Goal: Task Accomplishment & Management: Use online tool/utility

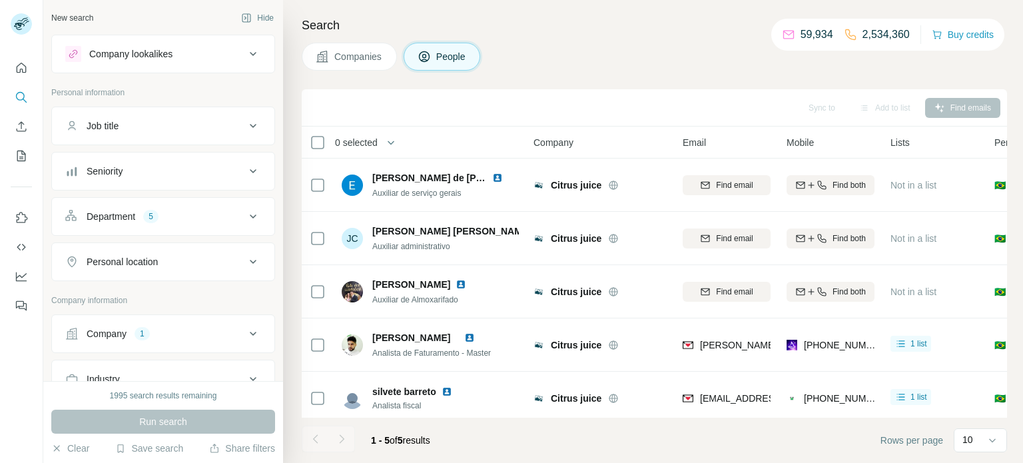
click at [251, 336] on icon at bounding box center [253, 334] width 16 height 16
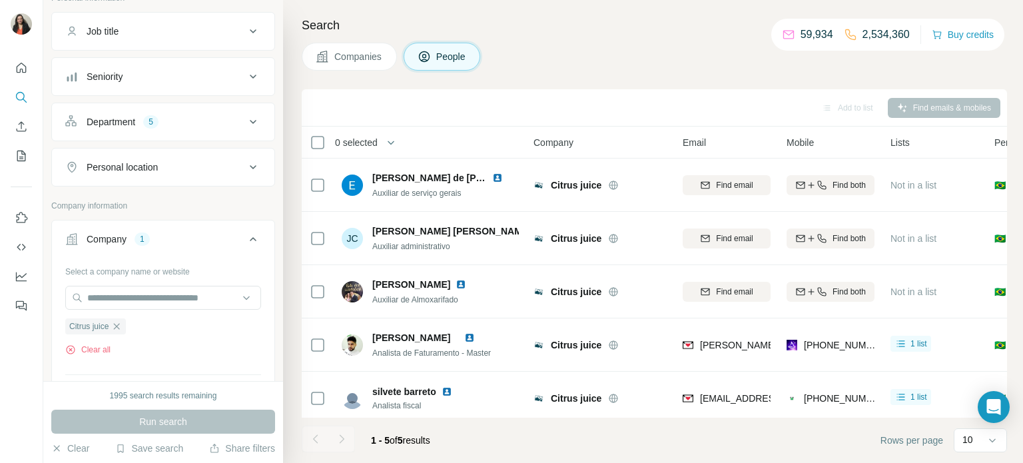
scroll to position [115, 0]
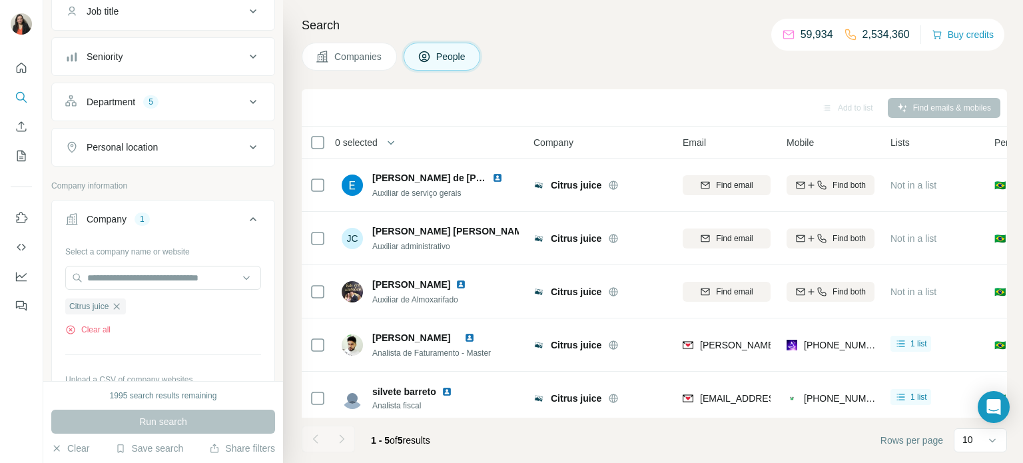
click at [122, 305] on icon "button" at bounding box center [116, 306] width 11 height 11
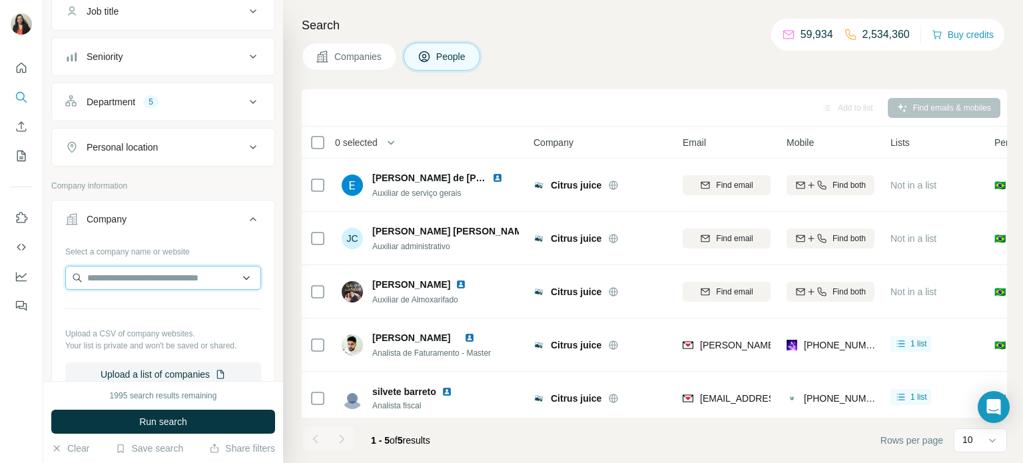
click at [125, 275] on input "text" at bounding box center [163, 278] width 196 height 24
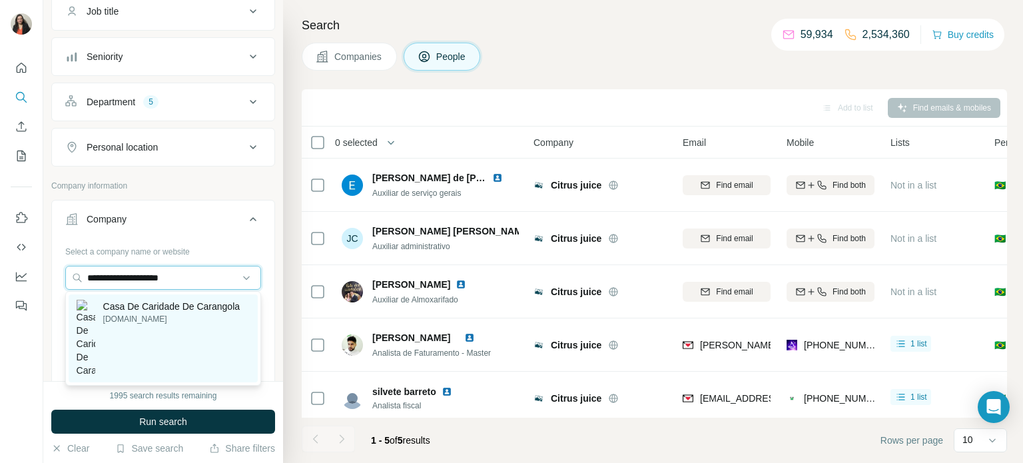
type input "**********"
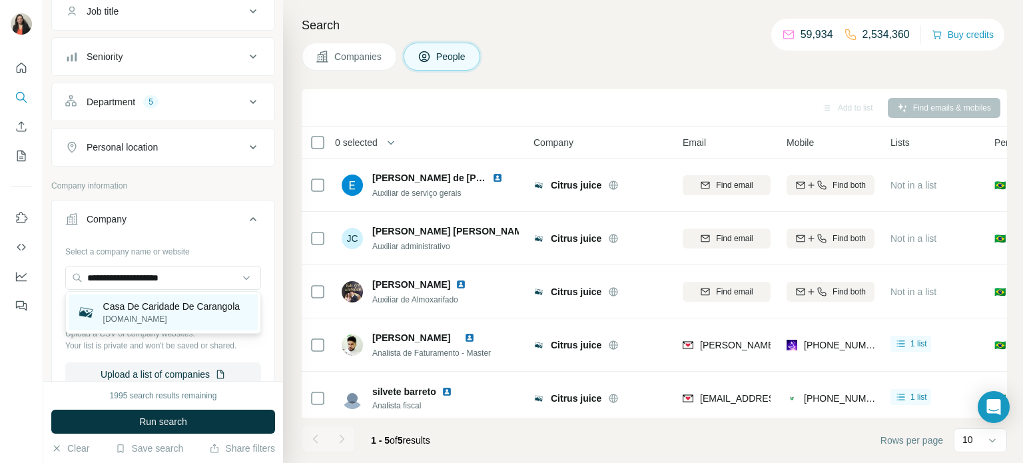
click at [146, 310] on p "Casa De Caridade De Carangola" at bounding box center [171, 306] width 137 height 13
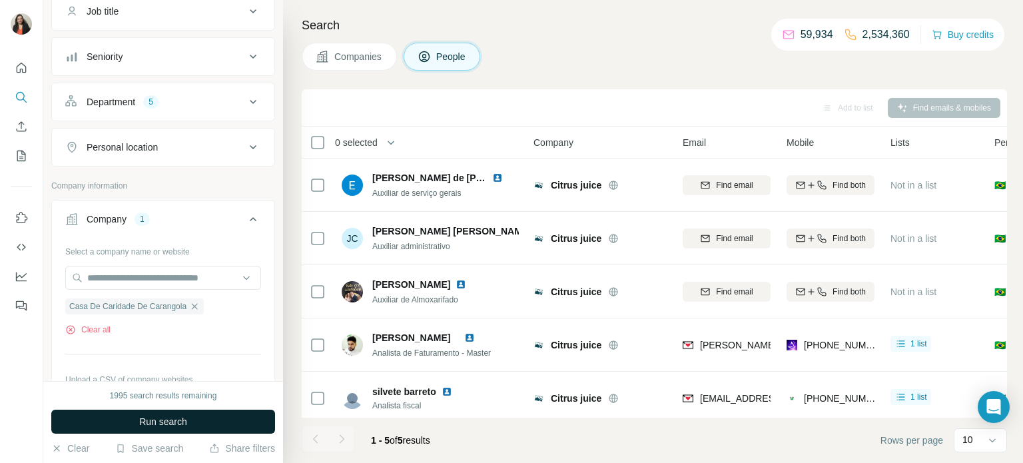
click at [150, 419] on span "Run search" at bounding box center [163, 421] width 48 height 13
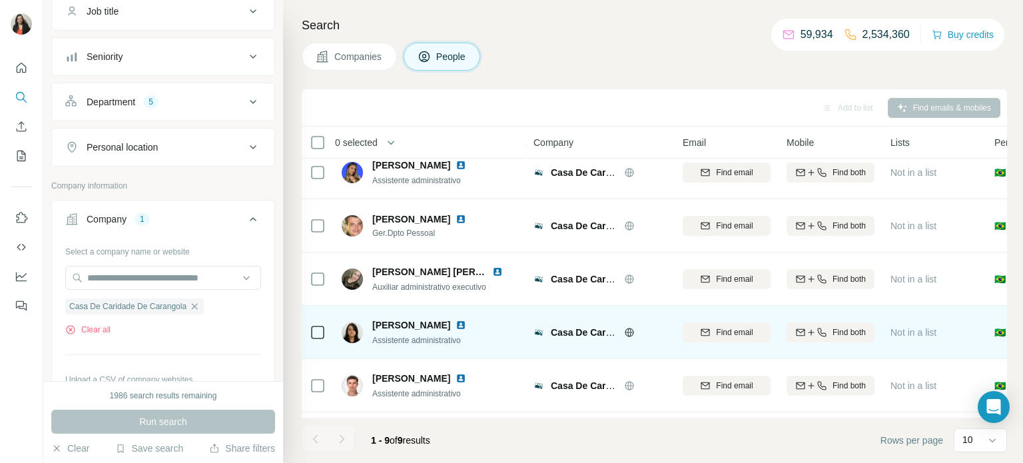
scroll to position [117, 0]
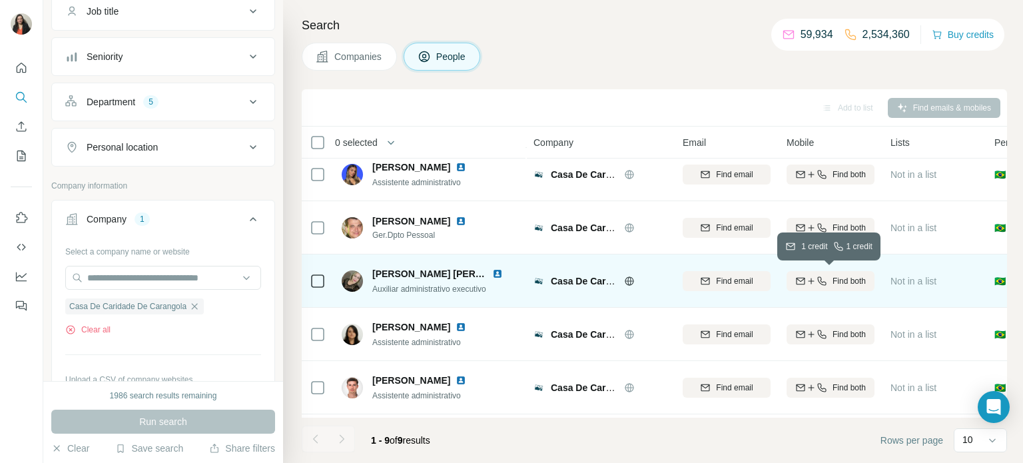
click at [858, 285] on span "Find both" at bounding box center [849, 281] width 33 height 12
click at [919, 283] on span "1 list" at bounding box center [919, 280] width 17 height 12
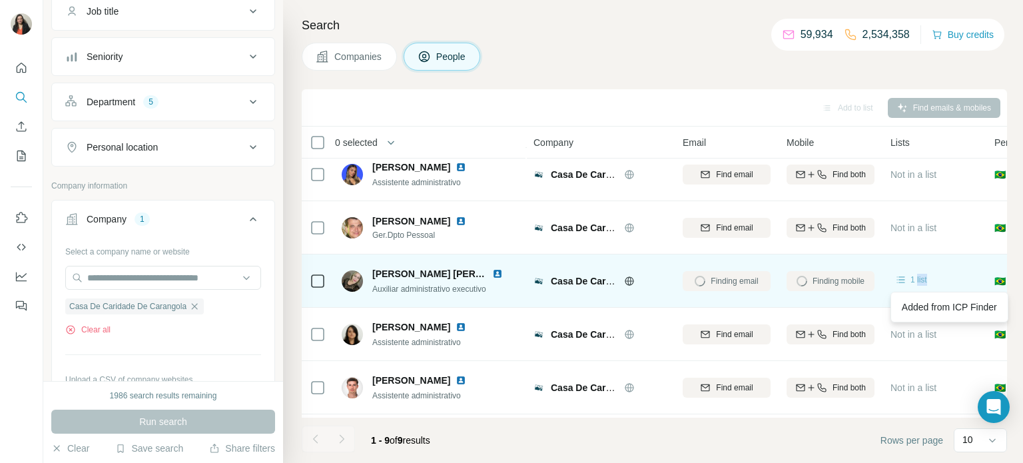
click at [927, 305] on body "New search Hide Company lookalikes Personal information Job title Seniority Dep…" at bounding box center [511, 281] width 1023 height 563
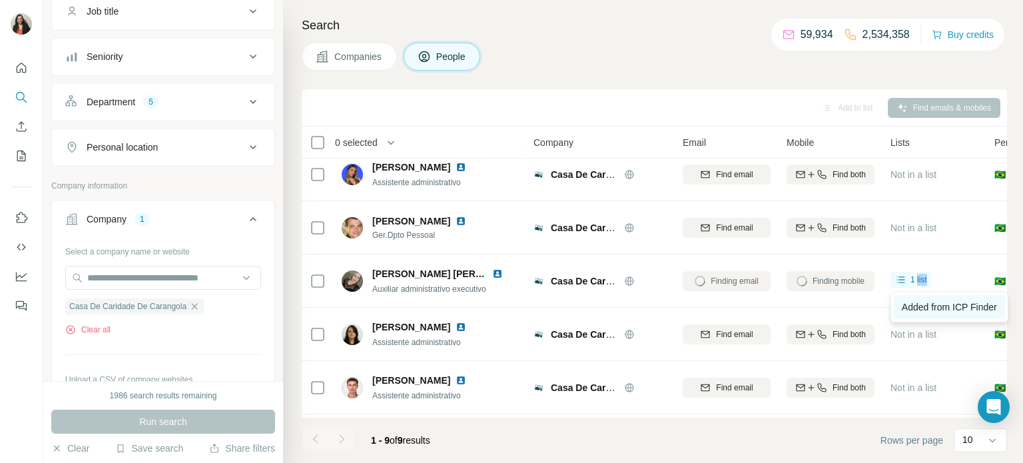
click at [927, 306] on span "Added from ICP Finder" at bounding box center [949, 307] width 95 height 11
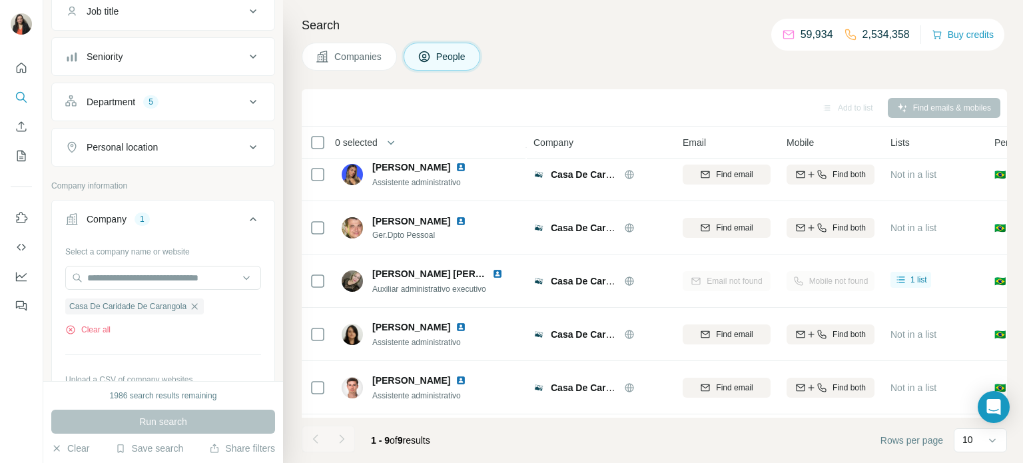
click at [690, 71] on div "Search Companies People Add to list Find emails & mobiles 0 selected People Com…" at bounding box center [653, 231] width 740 height 463
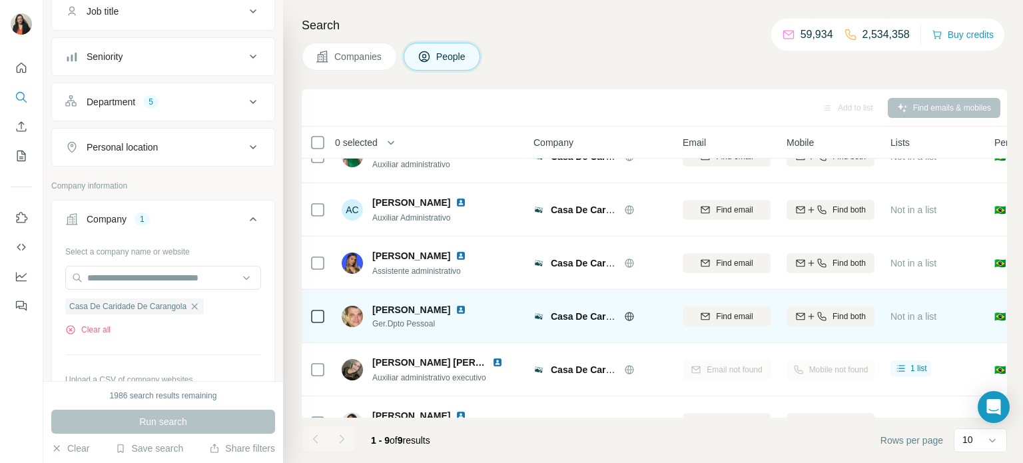
scroll to position [82, 0]
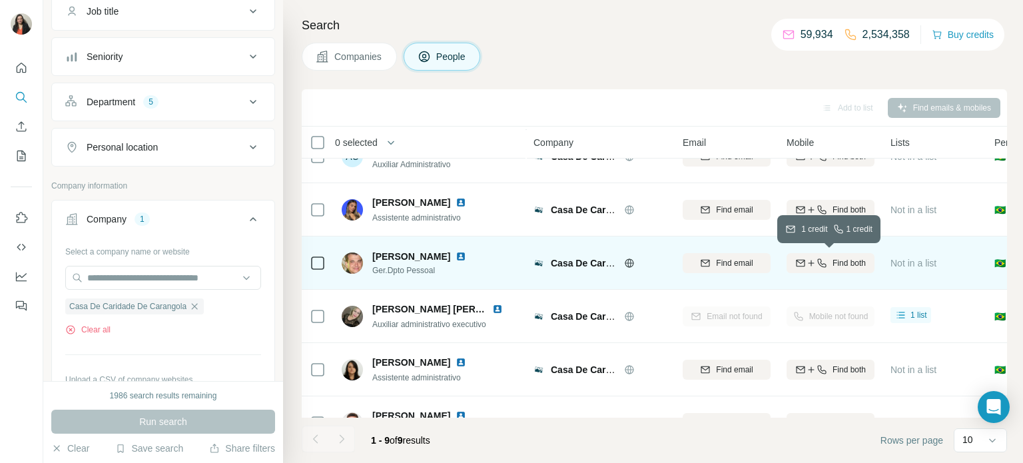
click at [850, 261] on span "Find both" at bounding box center [849, 263] width 33 height 12
click at [916, 263] on span "1 list" at bounding box center [919, 262] width 17 height 12
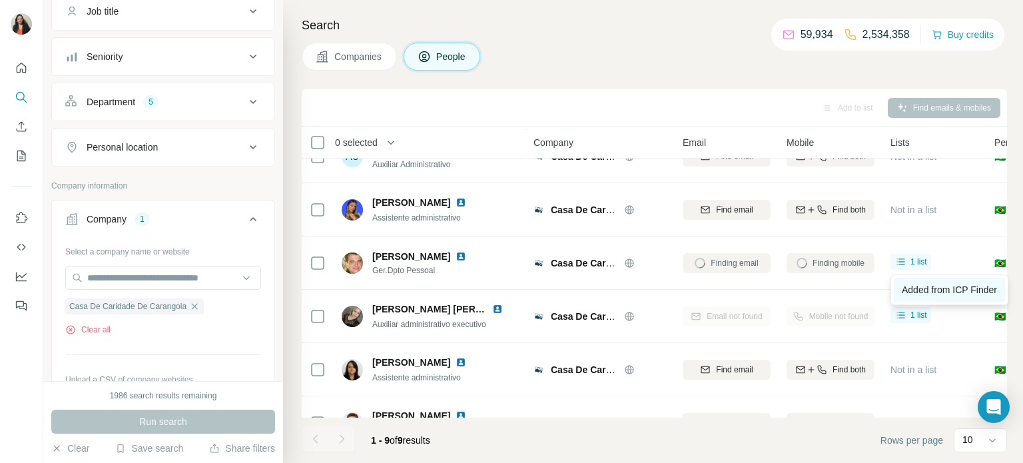
click at [923, 289] on span "Added from ICP Finder" at bounding box center [949, 290] width 95 height 11
click at [199, 305] on icon "button" at bounding box center [194, 306] width 11 height 11
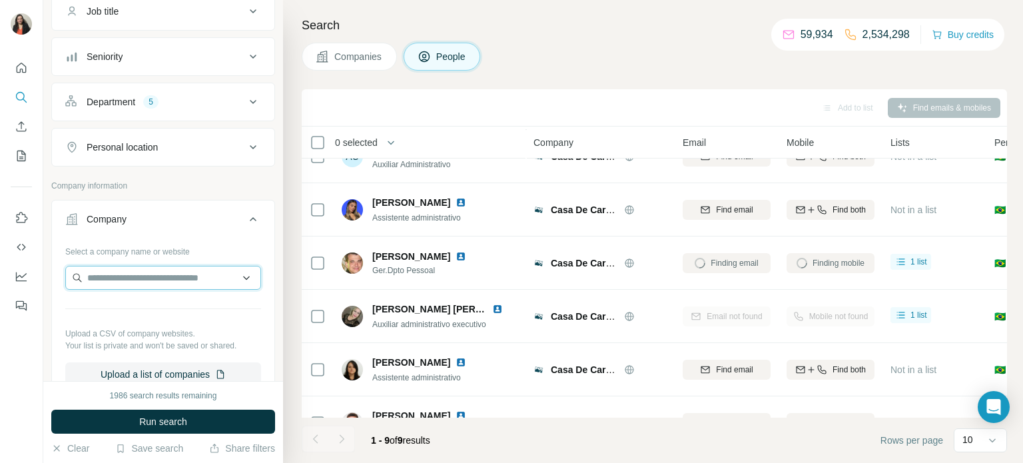
click at [165, 277] on input "text" at bounding box center [163, 278] width 196 height 24
type input "**********"
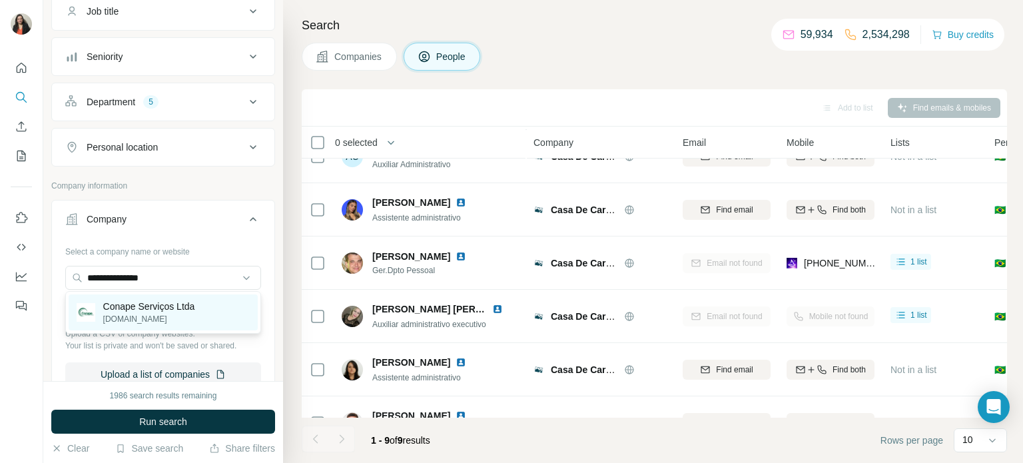
click at [118, 313] on p "[DOMAIN_NAME]" at bounding box center [149, 319] width 92 height 12
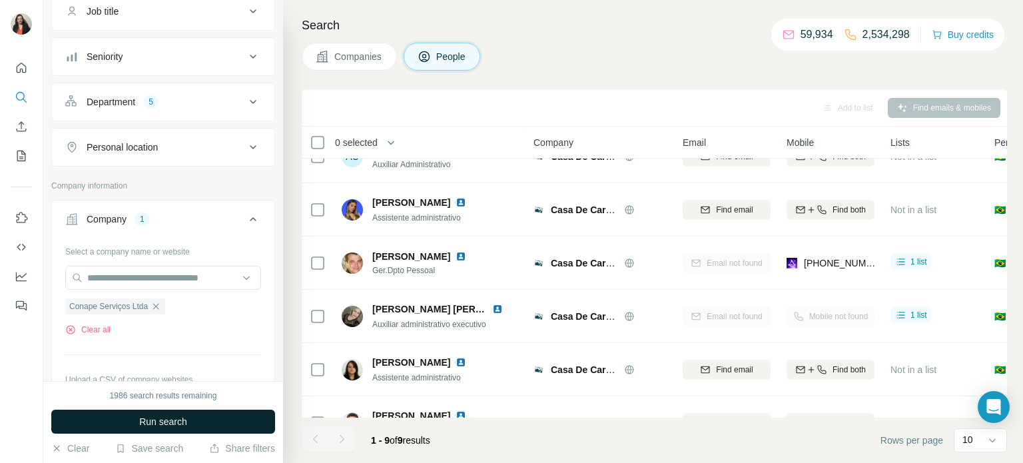
click at [123, 427] on button "Run search" at bounding box center [163, 422] width 224 height 24
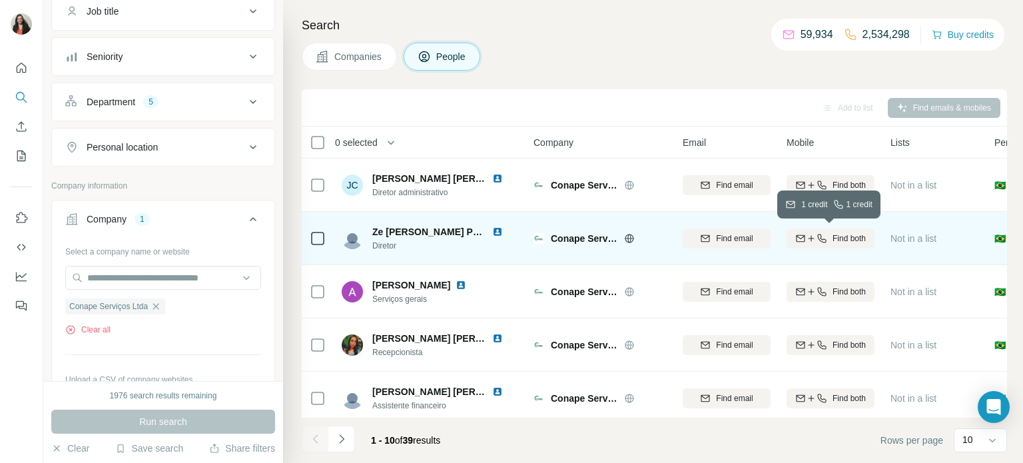
click at [829, 239] on div "Find both" at bounding box center [831, 239] width 88 height 12
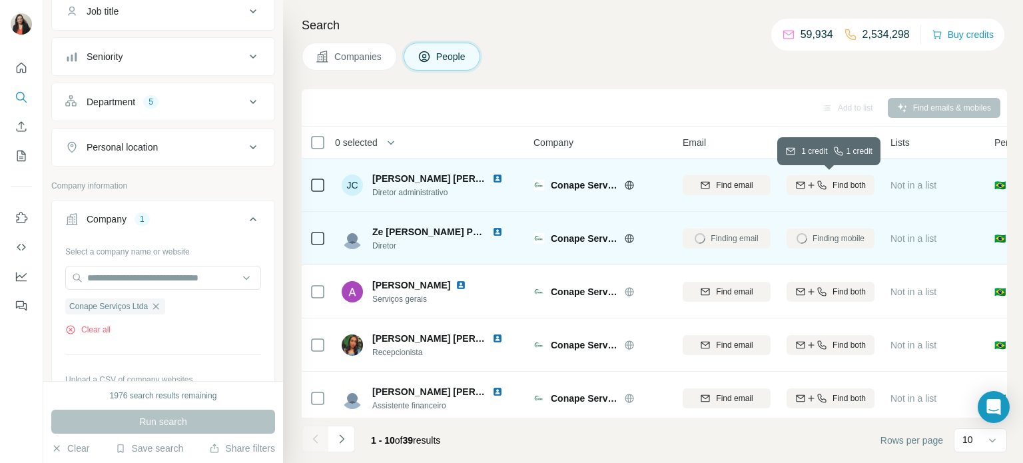
click at [833, 179] on span "Find both" at bounding box center [849, 185] width 33 height 12
click at [0, 0] on tbody "JC José Carlos Teixeira Teixeira Diretor administrativo Conape Serviços Ltda Fi…" at bounding box center [0, 0] width 0 height 0
click at [919, 235] on span "1 list" at bounding box center [919, 237] width 17 height 12
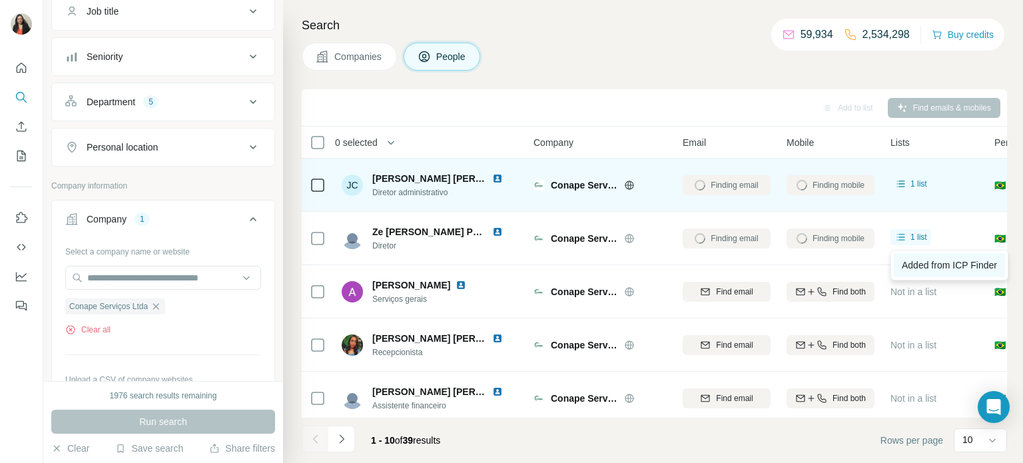
click at [926, 269] on span "Added from ICP Finder" at bounding box center [949, 265] width 95 height 11
click at [917, 186] on span "1 list" at bounding box center [919, 184] width 17 height 12
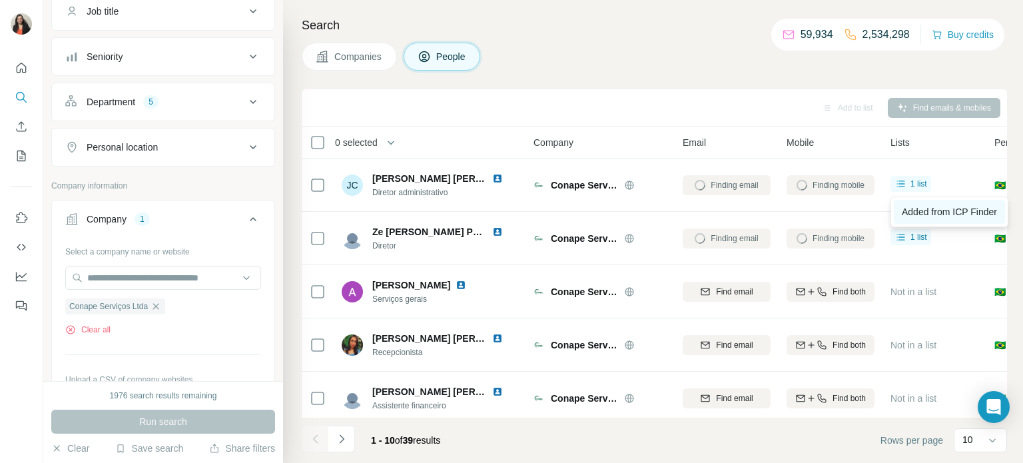
click at [926, 211] on span "Added from ICP Finder" at bounding box center [949, 212] width 95 height 11
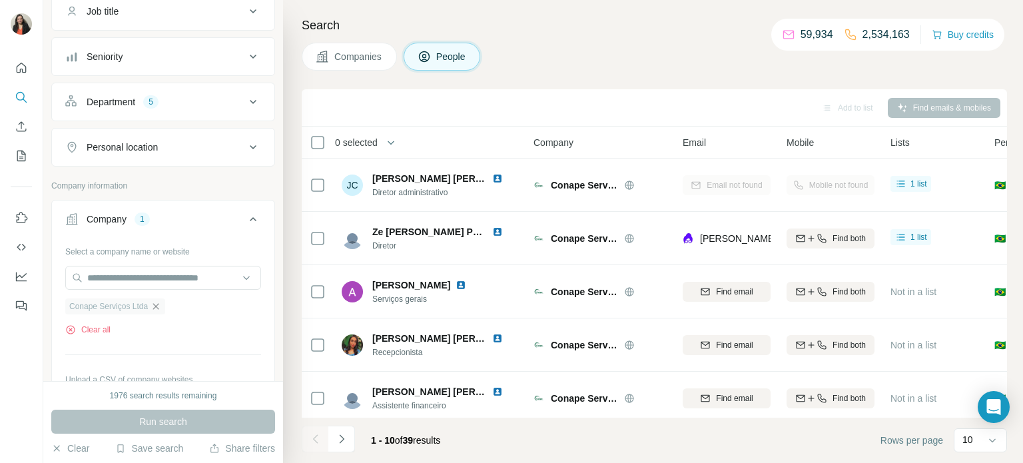
click at [161, 311] on icon "button" at bounding box center [156, 306] width 11 height 11
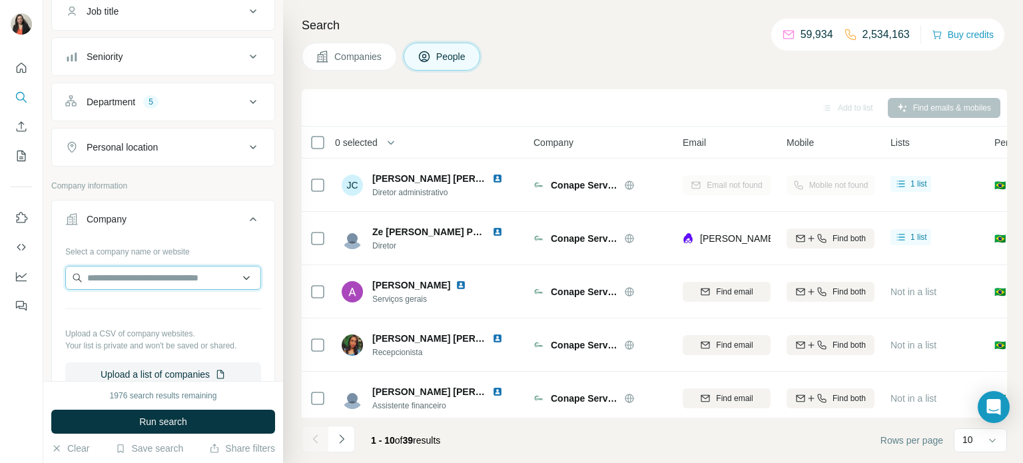
click at [141, 283] on input "text" at bounding box center [163, 278] width 196 height 24
paste input "**********"
type input "**********"
click at [143, 279] on input "text" at bounding box center [163, 278] width 196 height 24
paste input "**********"
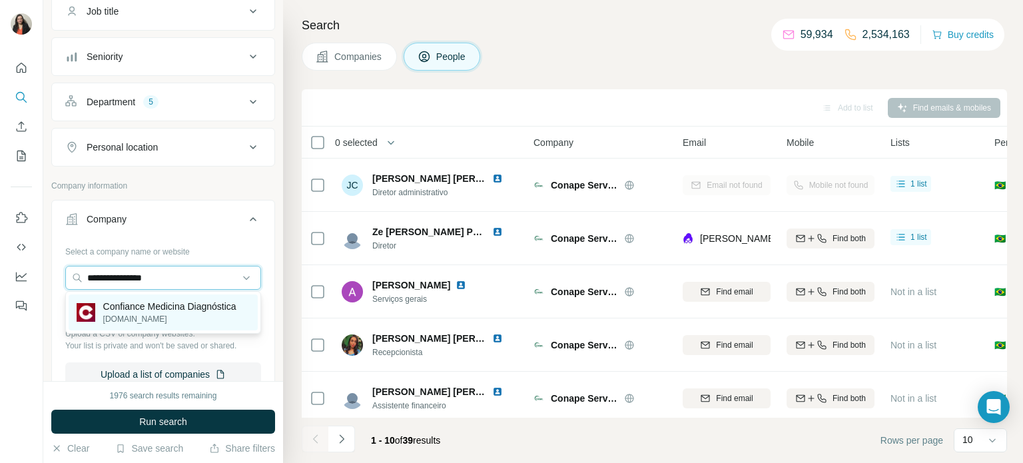
type input "**********"
click at [161, 310] on p "Confiance Medicina Diagnóstica" at bounding box center [169, 306] width 133 height 13
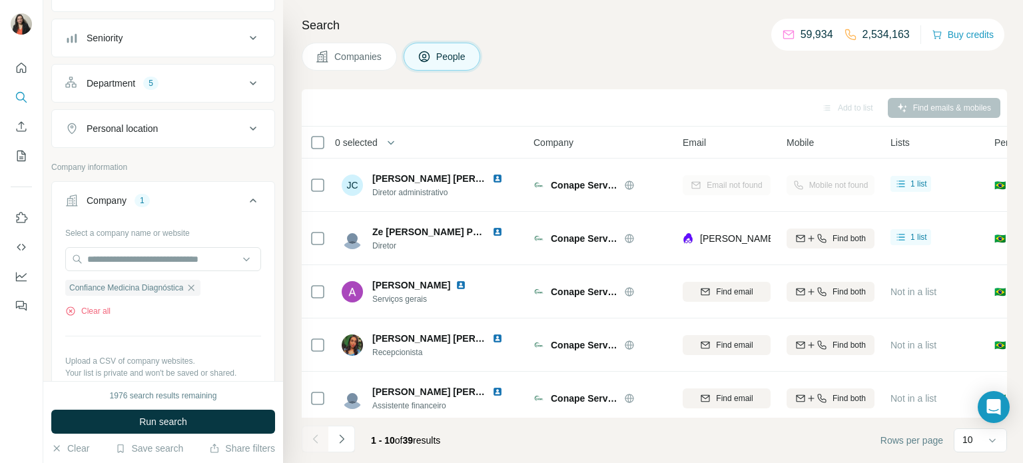
scroll to position [135, 0]
click at [151, 422] on span "Run search" at bounding box center [163, 421] width 48 height 13
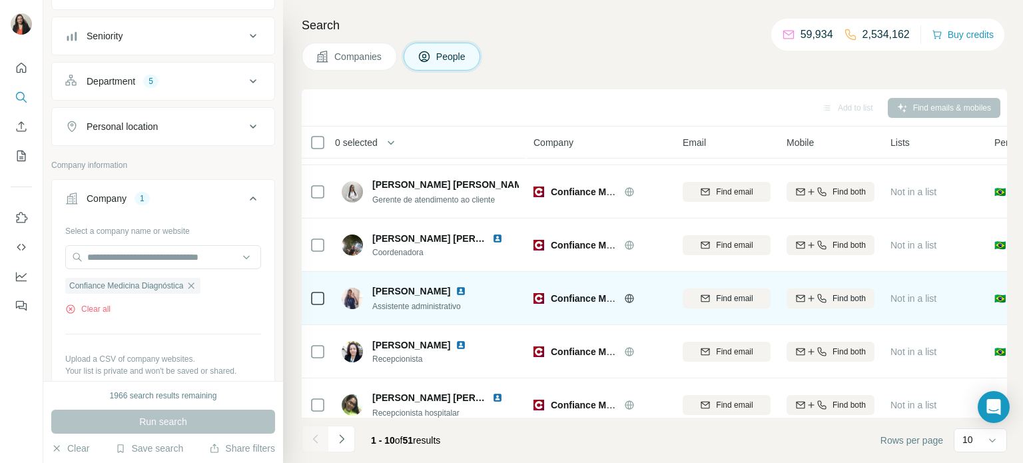
scroll to position [34, 0]
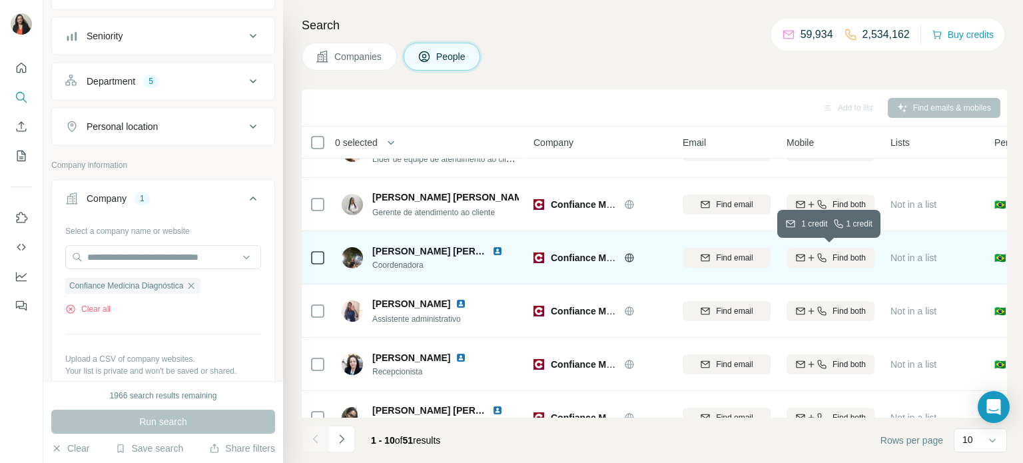
click at [850, 255] on span "Find both" at bounding box center [849, 258] width 33 height 12
click at [914, 265] on div "1 list" at bounding box center [911, 259] width 41 height 21
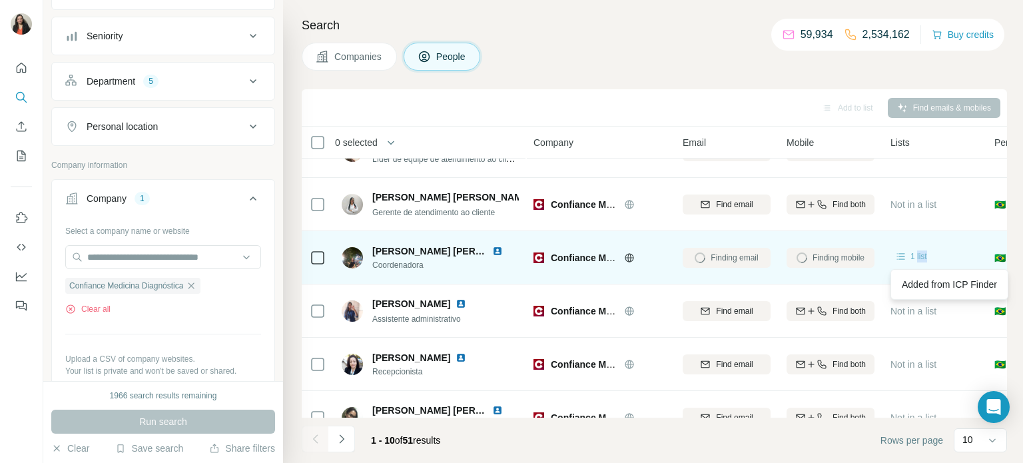
click at [916, 258] on span "1 list" at bounding box center [919, 257] width 17 height 12
click at [914, 259] on span "1 list" at bounding box center [919, 257] width 17 height 12
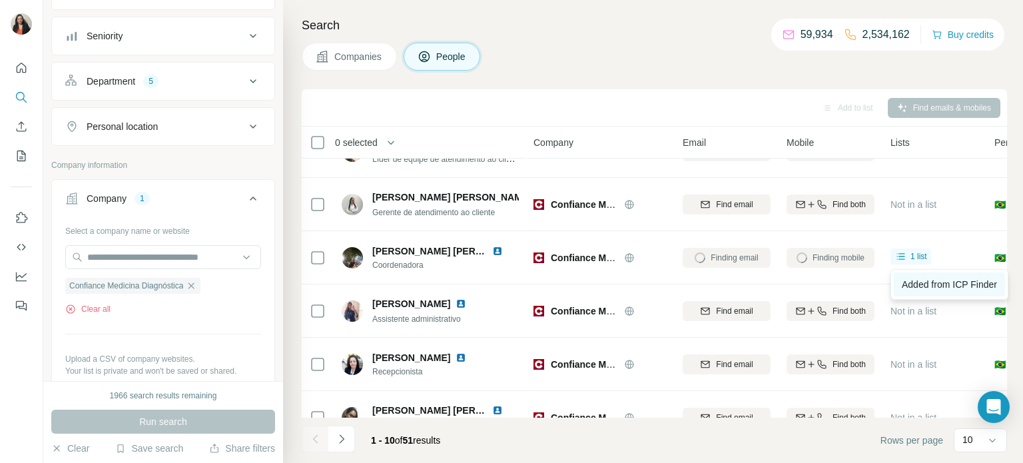
click at [919, 294] on link "Added from ICP Finder" at bounding box center [949, 285] width 111 height 24
click at [197, 289] on icon "button" at bounding box center [191, 286] width 11 height 11
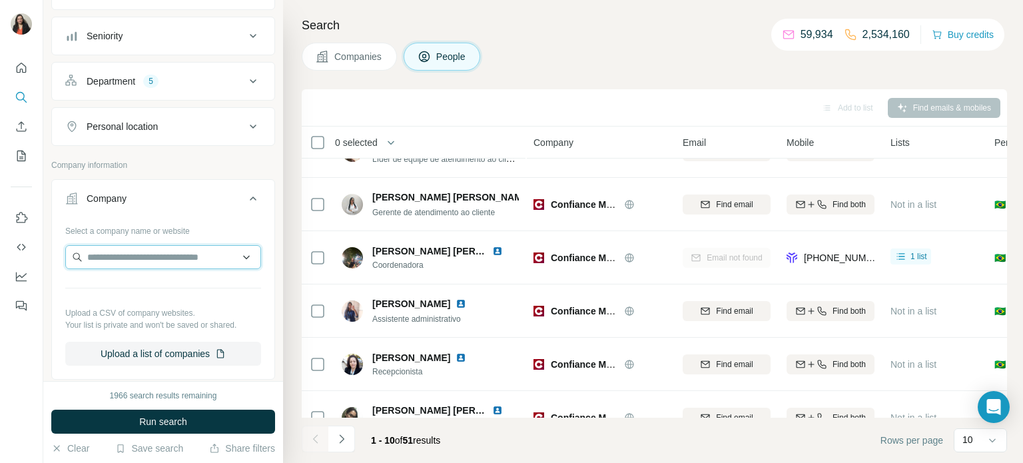
click at [125, 260] on input "text" at bounding box center [163, 257] width 196 height 24
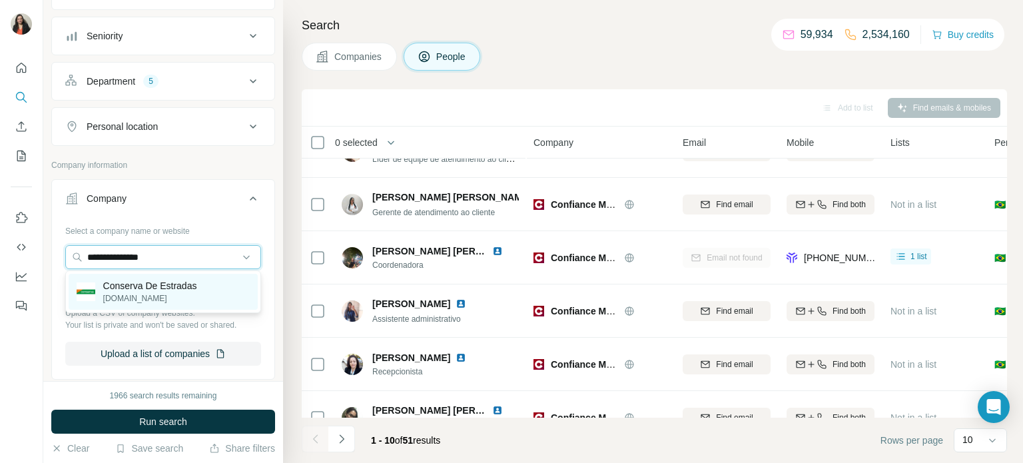
type input "**********"
click at [172, 290] on p "Conserva De Estradas" at bounding box center [150, 285] width 94 height 13
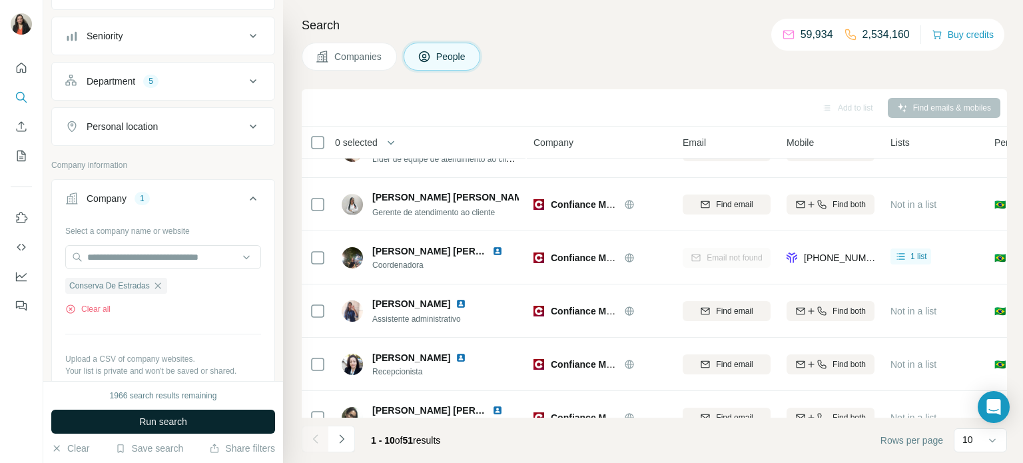
click at [132, 416] on button "Run search" at bounding box center [163, 422] width 224 height 24
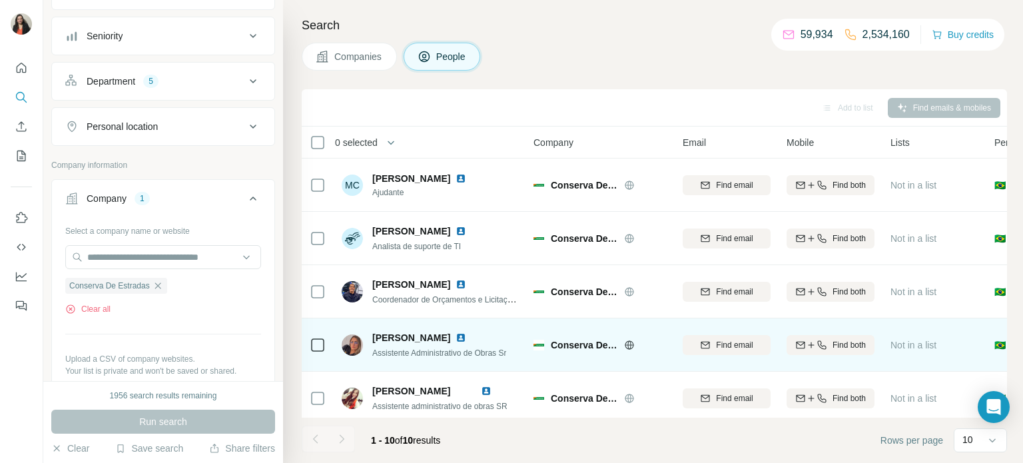
scroll to position [273, 0]
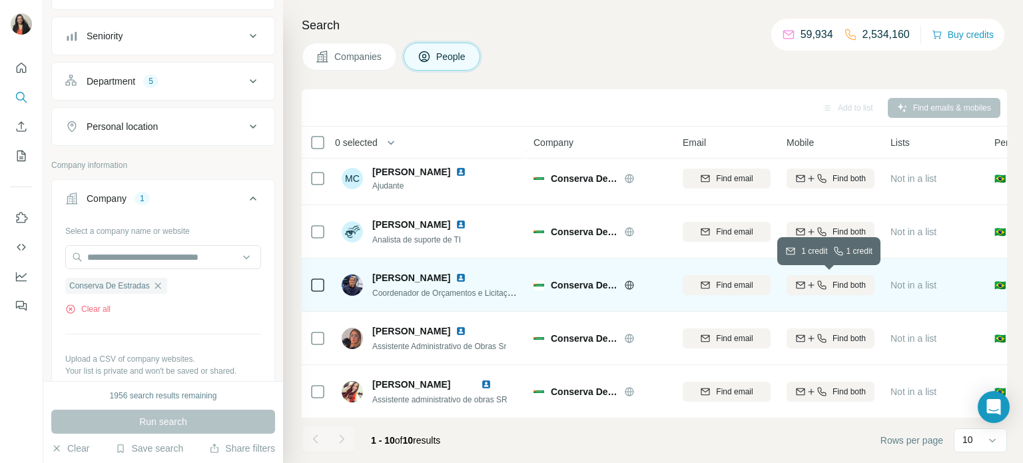
click at [841, 286] on span "Find both" at bounding box center [849, 285] width 33 height 12
click at [920, 284] on span "1 list" at bounding box center [919, 284] width 17 height 12
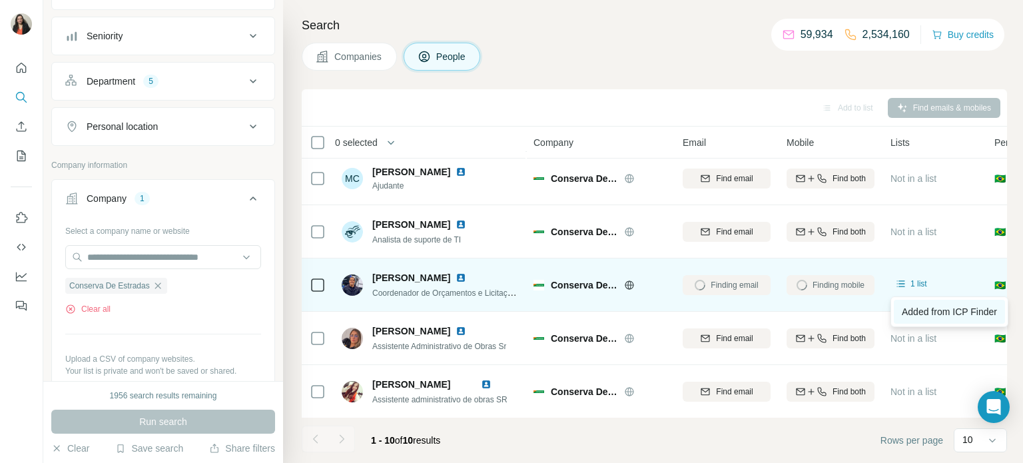
click at [922, 313] on span "Added from ICP Finder" at bounding box center [949, 312] width 95 height 11
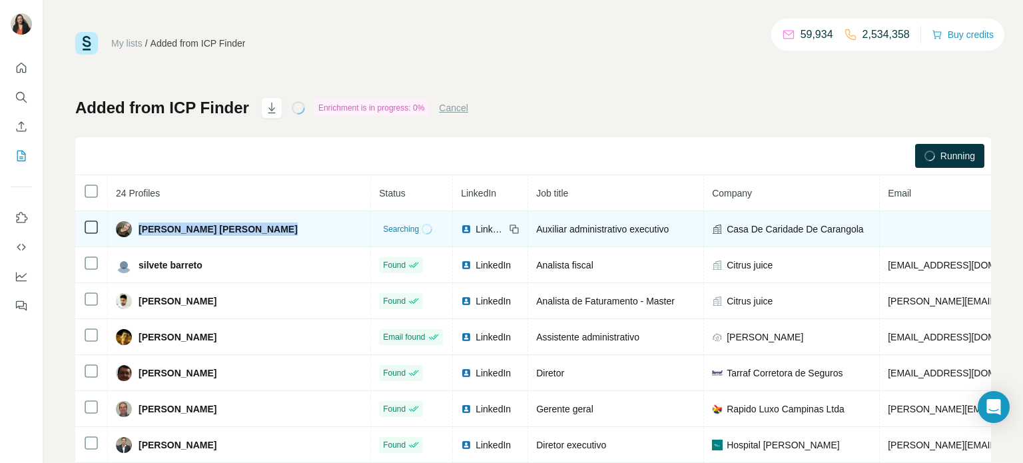
drag, startPoint x: 140, startPoint y: 231, endPoint x: 275, endPoint y: 241, distance: 134.9
click at [277, 239] on tr "Maria Imaculada Correa Oliveira Searching LinkedIn Auxiliar administrativo exec…" at bounding box center [858, 229] width 1567 height 36
copy span "[PERSON_NAME] [PERSON_NAME]"
drag, startPoint x: 586, startPoint y: 230, endPoint x: 465, endPoint y: 234, distance: 121.3
click at [528, 229] on td "Auxiliar administrativo executivo" at bounding box center [616, 229] width 176 height 36
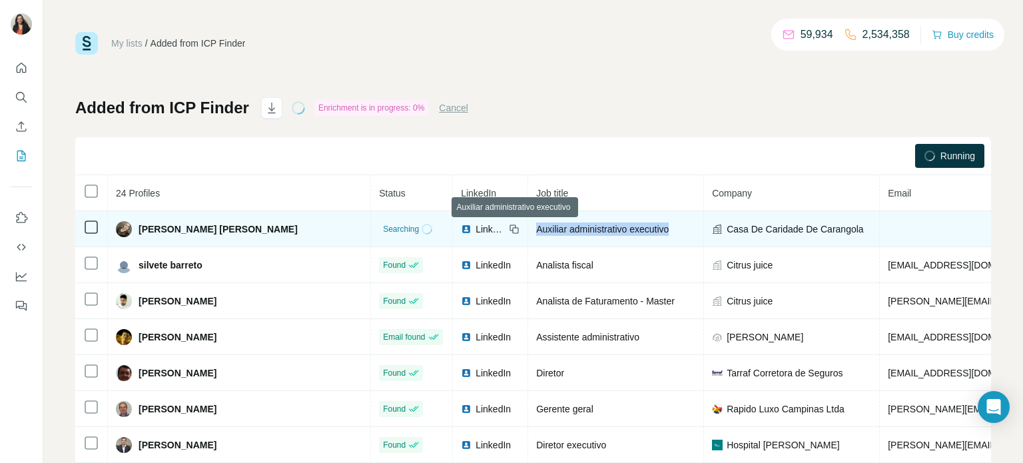
copy span "Auxiliar administrativo executivo"
click at [509, 227] on icon at bounding box center [514, 229] width 11 height 11
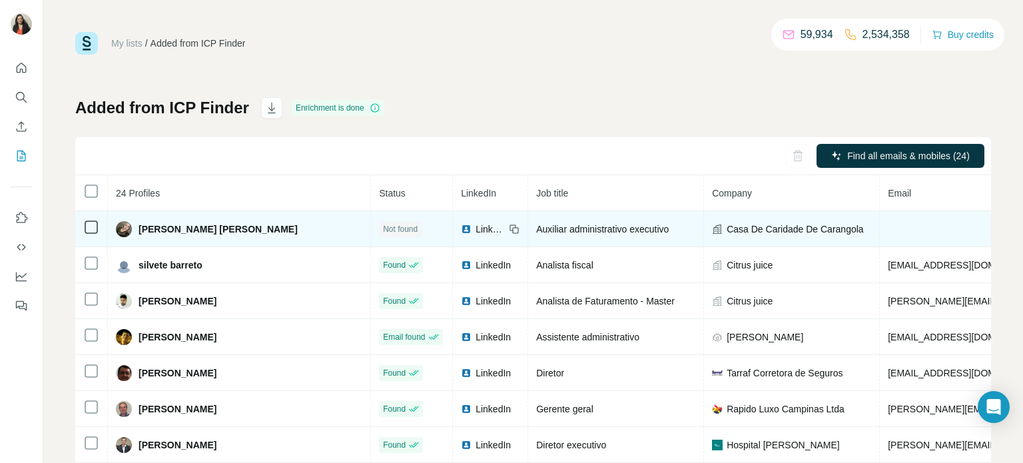
click at [476, 230] on span "LinkedIn" at bounding box center [490, 229] width 29 height 13
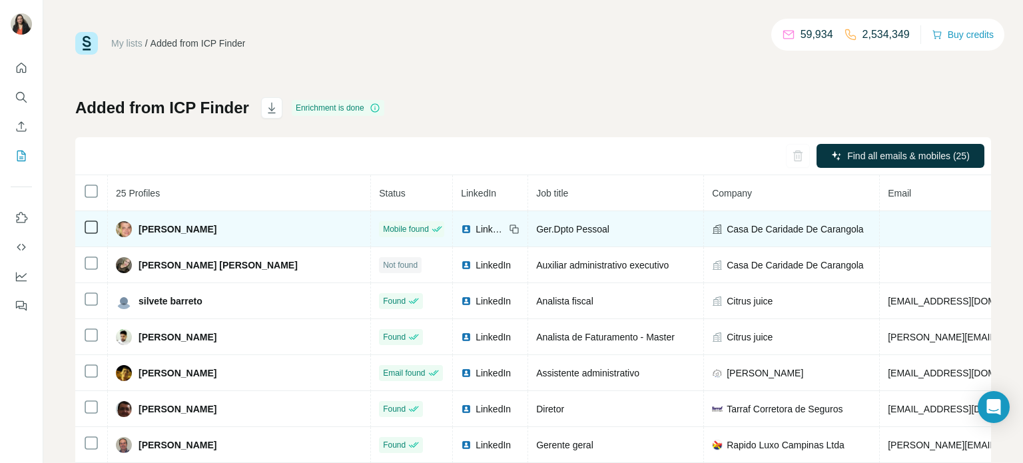
click at [750, 232] on span "Casa De Caridade De Carangola" at bounding box center [795, 229] width 137 height 13
click at [476, 229] on span "LinkedIn" at bounding box center [490, 229] width 29 height 13
drag, startPoint x: 530, startPoint y: 228, endPoint x: 460, endPoint y: 227, distance: 69.3
click at [536, 227] on div "Ger.Dpto Pessoal" at bounding box center [615, 229] width 159 height 13
click at [536, 233] on div "Ger.Dpto Pessoal" at bounding box center [615, 229] width 159 height 13
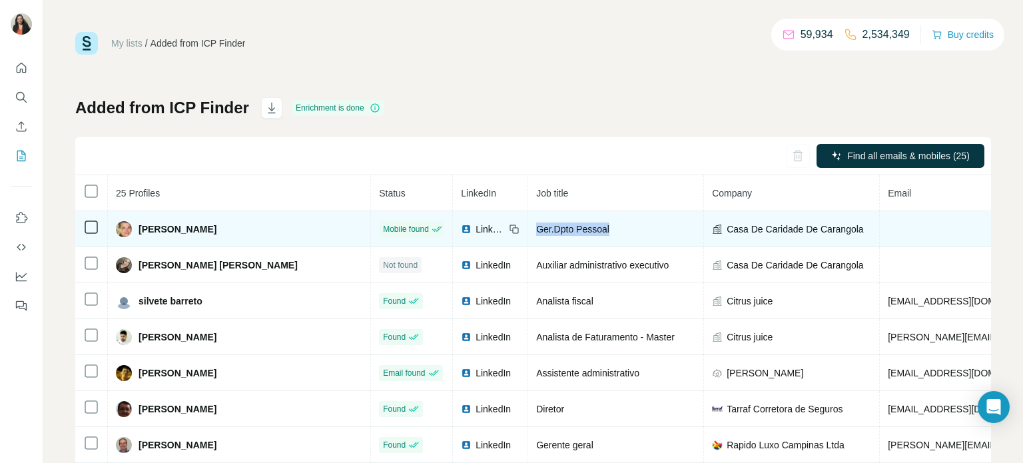
drag, startPoint x: 534, startPoint y: 225, endPoint x: 427, endPoint y: 229, distance: 107.4
click at [427, 229] on tr "Marcilio Cesar Pereira Mobile found LinkedIn Ger.Dpto Pessoal Casa De Caridade …" at bounding box center [858, 229] width 1567 height 36
copy span "Ger.Dpto Pessoal"
drag, startPoint x: 248, startPoint y: 231, endPoint x: 153, endPoint y: 233, distance: 95.3
click at [139, 237] on td "[PERSON_NAME]" at bounding box center [239, 229] width 263 height 36
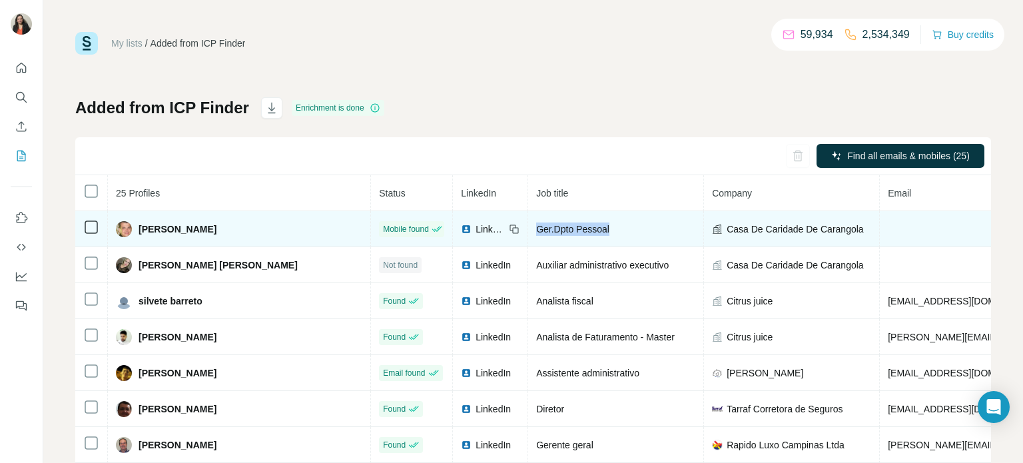
copy span "[PERSON_NAME]"
click at [509, 230] on icon at bounding box center [514, 229] width 11 height 11
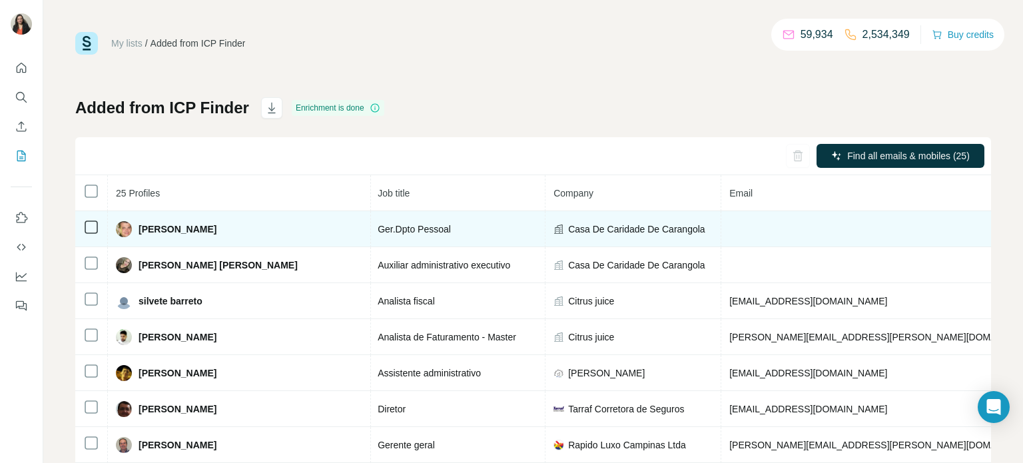
scroll to position [0, 160]
drag, startPoint x: 909, startPoint y: 231, endPoint x: 830, endPoint y: 227, distance: 79.4
copy span "[PHONE_NUMBER]"
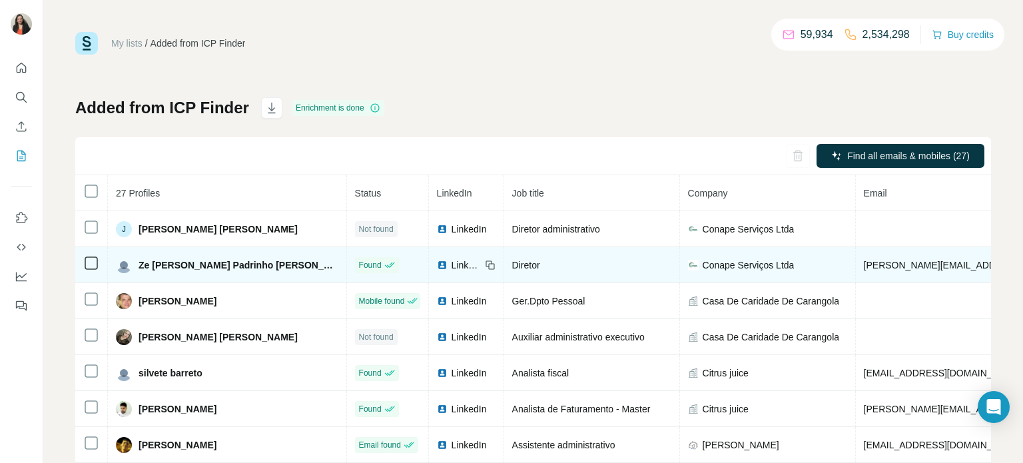
click at [534, 268] on div "Diretor" at bounding box center [591, 265] width 159 height 13
drag, startPoint x: 265, startPoint y: 266, endPoint x: 149, endPoint y: 258, distance: 116.9
click at [141, 262] on div "Ze [PERSON_NAME] Padrinho [PERSON_NAME]" at bounding box center [227, 265] width 223 height 16
copy span "Ze [PERSON_NAME] Padrinho [PERSON_NAME]"
drag, startPoint x: 496, startPoint y: 268, endPoint x: 448, endPoint y: 267, distance: 48.0
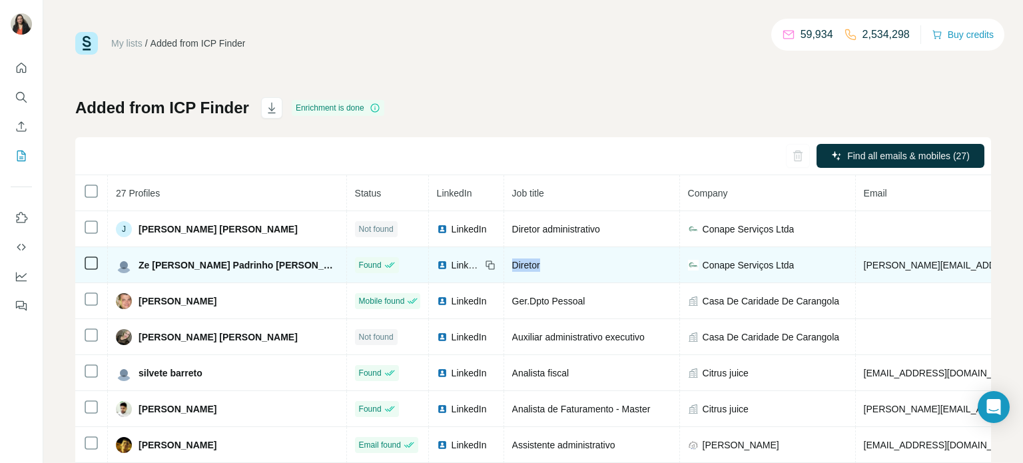
click at [504, 267] on td "Diretor" at bounding box center [592, 265] width 176 height 36
copy span "Diretor"
click at [485, 265] on icon at bounding box center [490, 265] width 11 height 11
drag, startPoint x: 931, startPoint y: 266, endPoint x: 798, endPoint y: 268, distance: 132.6
click at [856, 264] on td "[PERSON_NAME][EMAIL_ADDRESS][DOMAIN_NAME]" at bounding box center [1020, 265] width 329 height 36
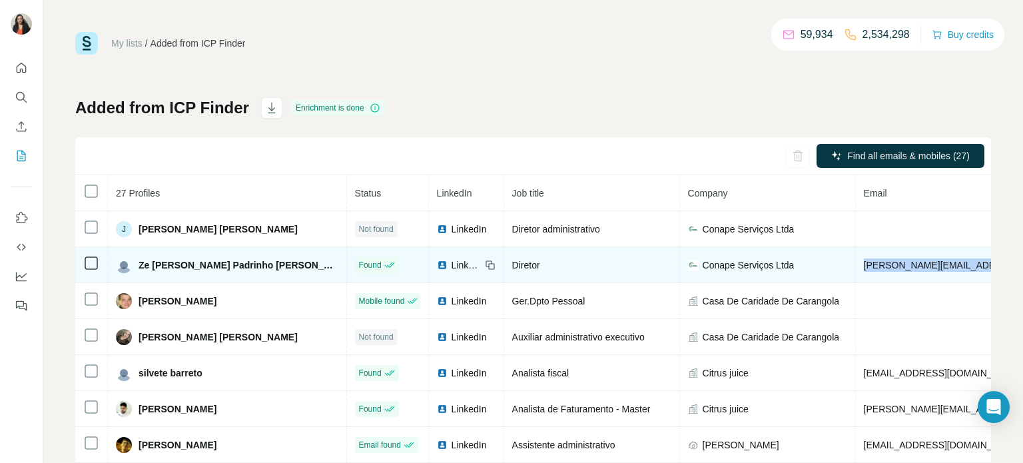
copy span "[PERSON_NAME][EMAIL_ADDRESS][DOMAIN_NAME]"
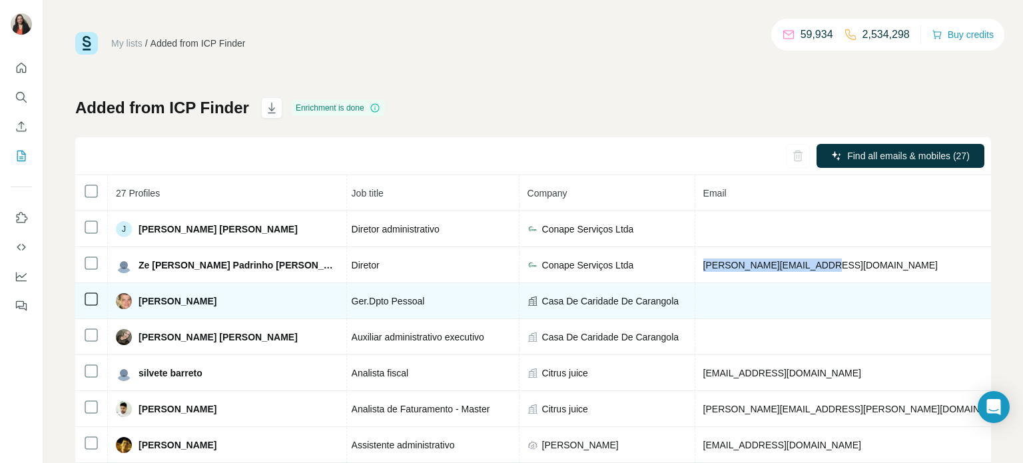
scroll to position [0, 187]
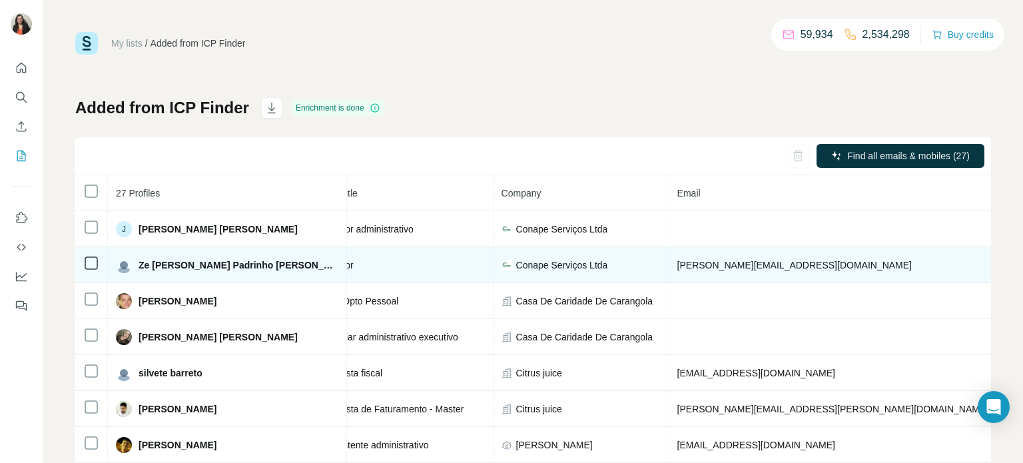
drag, startPoint x: 882, startPoint y: 266, endPoint x: 803, endPoint y: 267, distance: 79.3
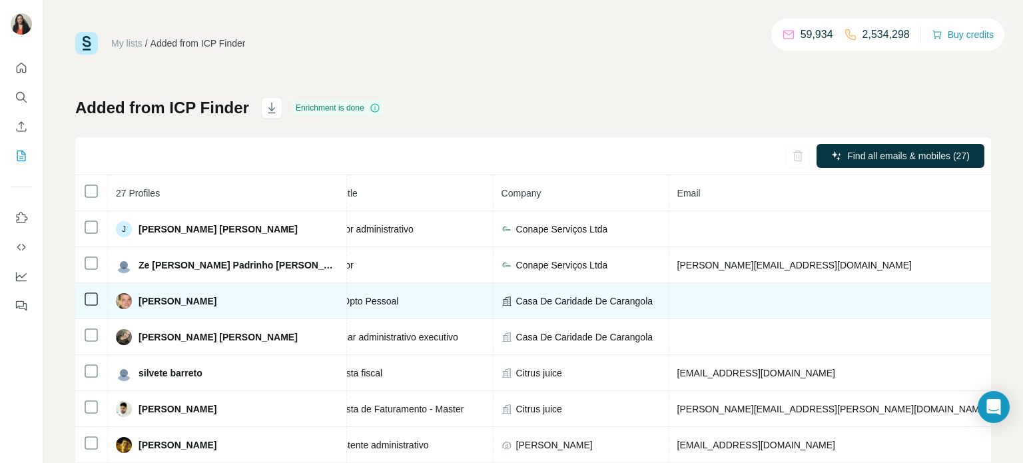
copy span "[PHONE_NUMBER]"
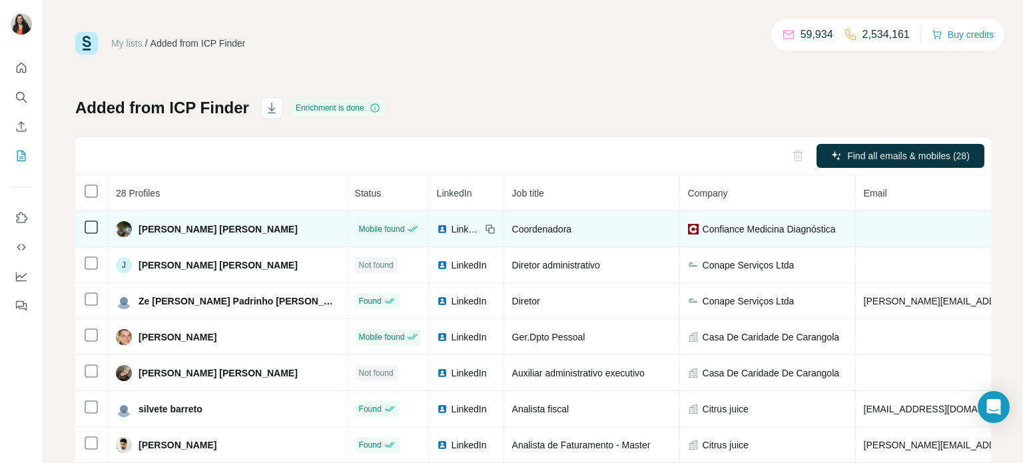
click at [512, 225] on div "Coordenadora" at bounding box center [591, 229] width 159 height 13
drag, startPoint x: 259, startPoint y: 233, endPoint x: 159, endPoint y: 234, distance: 99.3
click at [138, 233] on div "[PERSON_NAME] [PERSON_NAME]" at bounding box center [227, 229] width 223 height 16
copy span "[PERSON_NAME] [PERSON_NAME]"
drag, startPoint x: 519, startPoint y: 230, endPoint x: 438, endPoint y: 230, distance: 80.6
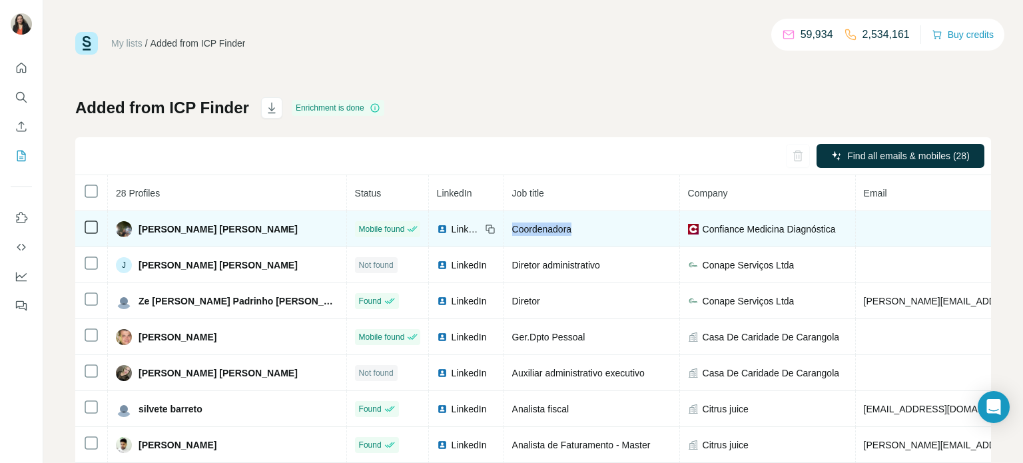
click at [504, 230] on td "Coordenadora" at bounding box center [592, 229] width 176 height 36
copy span "Coordenadora"
click at [485, 229] on icon at bounding box center [490, 229] width 11 height 11
click at [856, 232] on td at bounding box center [1020, 229] width 329 height 36
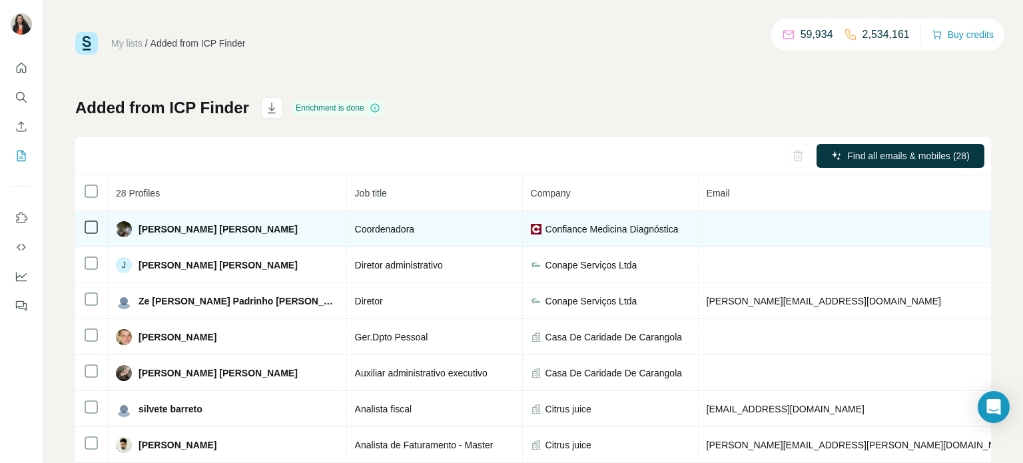
scroll to position [0, 160]
drag, startPoint x: 910, startPoint y: 227, endPoint x: 828, endPoint y: 226, distance: 82.0
copy span "[PHONE_NUMBER]"
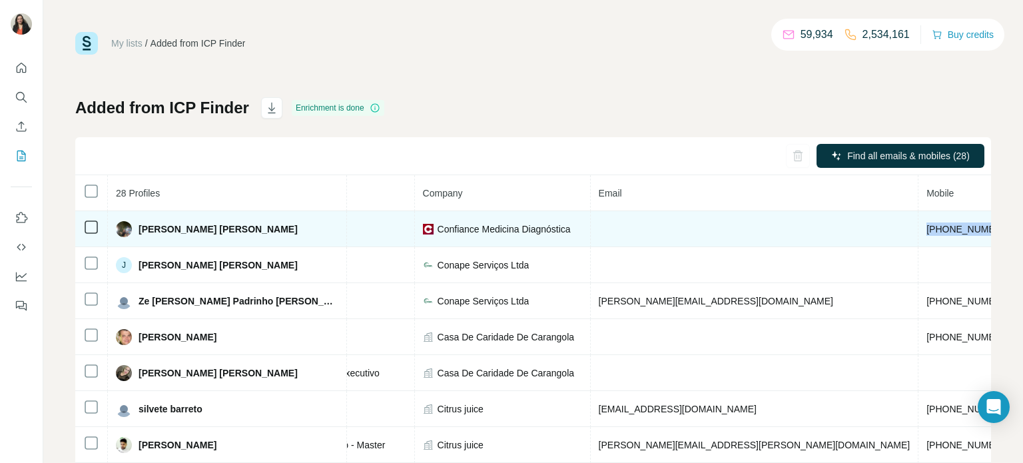
scroll to position [0, 267]
drag, startPoint x: 898, startPoint y: 232, endPoint x: 816, endPoint y: 227, distance: 82.1
copy span "[DOMAIN_NAME]"
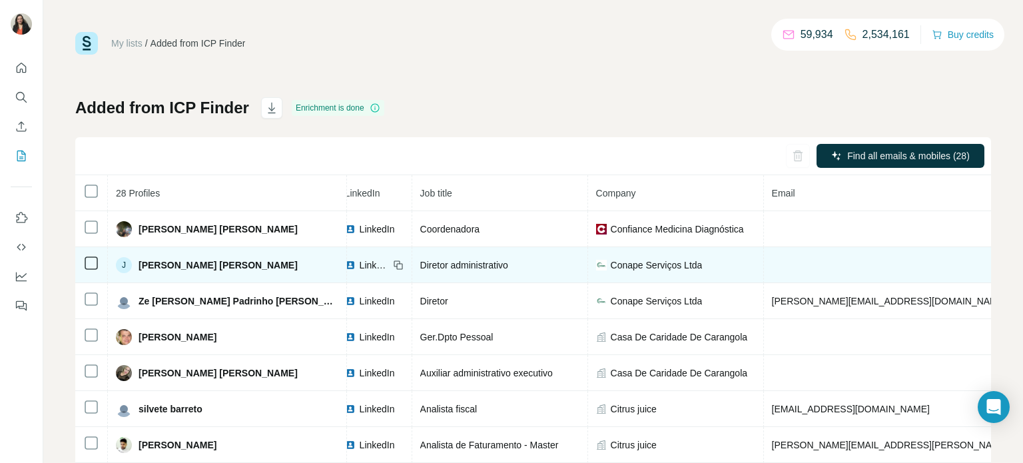
scroll to position [0, 0]
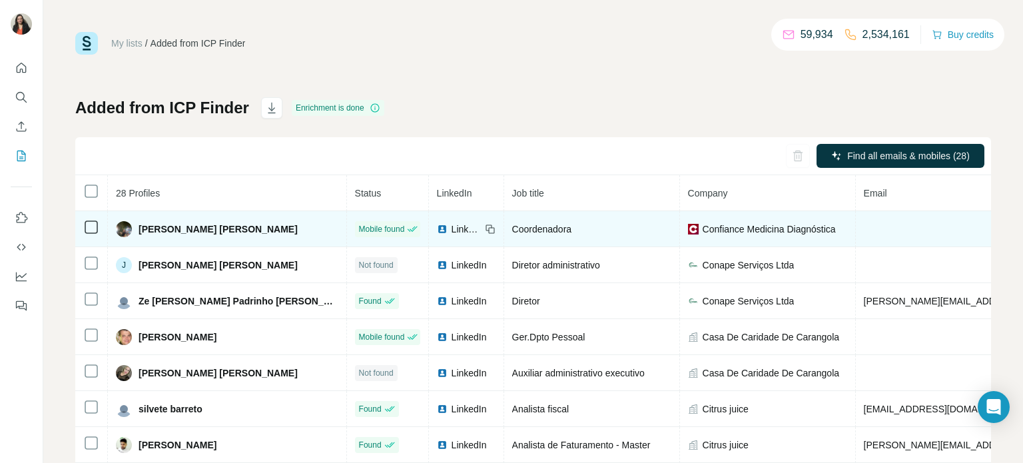
click at [452, 231] on span "LinkedIn" at bounding box center [466, 229] width 29 height 13
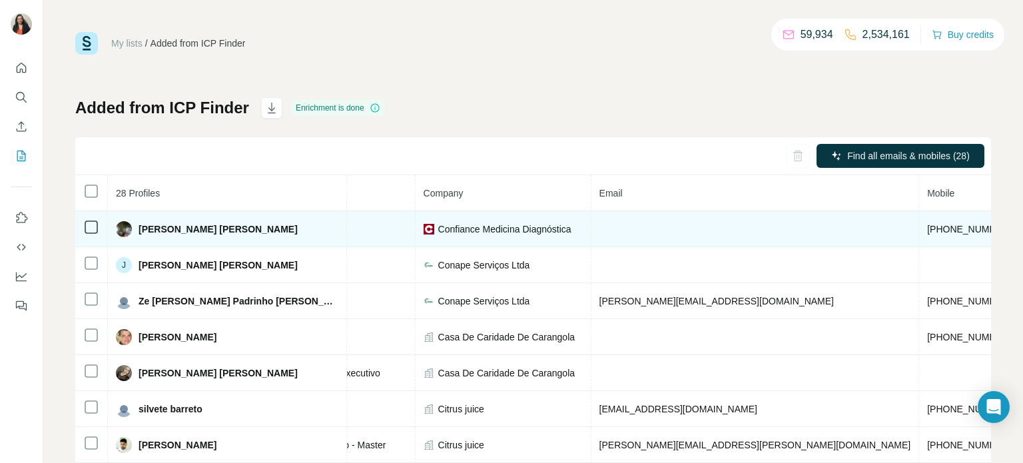
scroll to position [0, 267]
drag, startPoint x: 898, startPoint y: 230, endPoint x: 819, endPoint y: 229, distance: 78.6
copy span "[DOMAIN_NAME]"
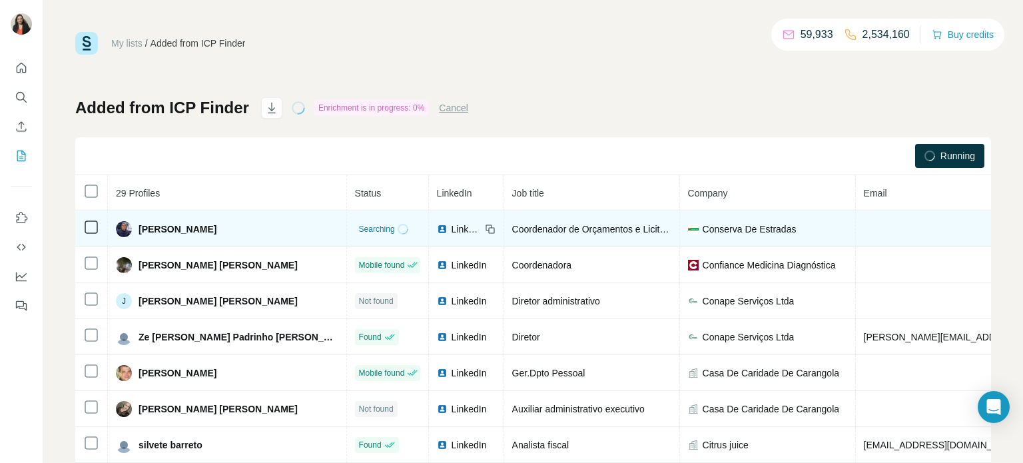
drag, startPoint x: 704, startPoint y: 229, endPoint x: 699, endPoint y: 238, distance: 10.4
click at [704, 231] on span "Conserva De Estradas" at bounding box center [750, 229] width 94 height 13
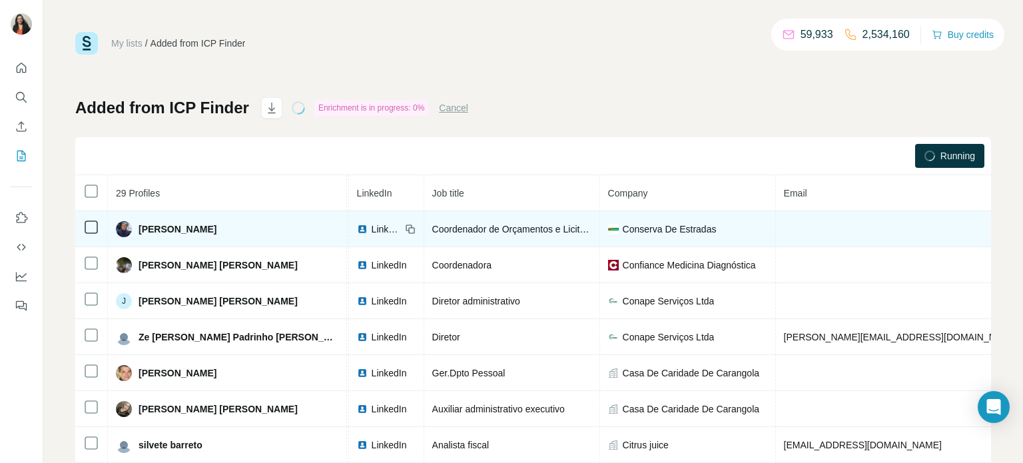
scroll to position [0, 53]
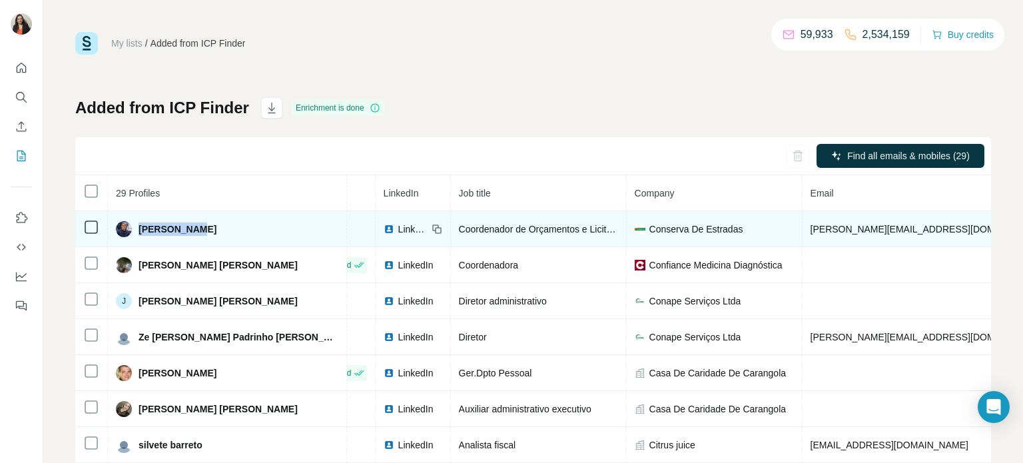
drag, startPoint x: 227, startPoint y: 226, endPoint x: 161, endPoint y: 229, distance: 66.1
click at [140, 226] on div "[PERSON_NAME]" at bounding box center [227, 229] width 223 height 16
copy span "[PERSON_NAME]"
drag, startPoint x: 386, startPoint y: 227, endPoint x: 558, endPoint y: 247, distance: 172.4
click at [558, 247] on tr "[PERSON_NAME] Found LinkedIn Coordenador de Orçamentos e Licitações Conserva De…" at bounding box center [779, 229] width 1515 height 36
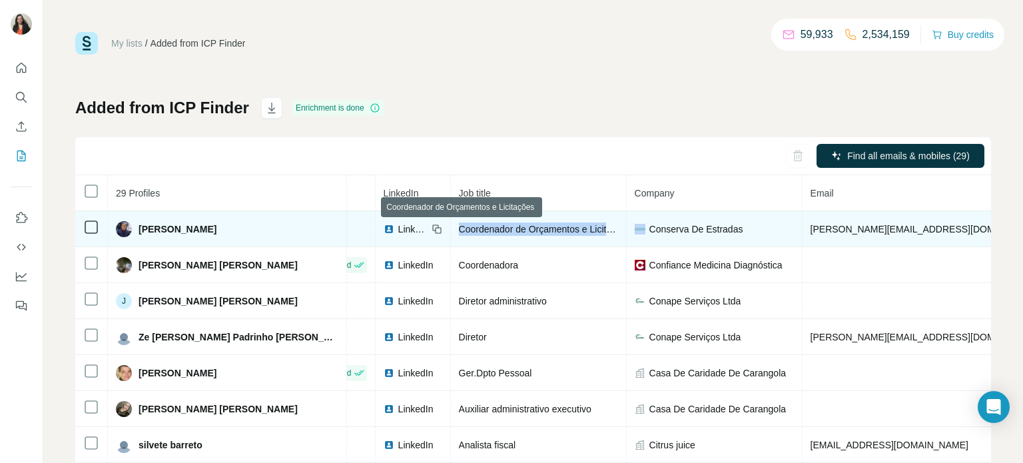
copy span "Coordenador de Orçamentos e Licitações"
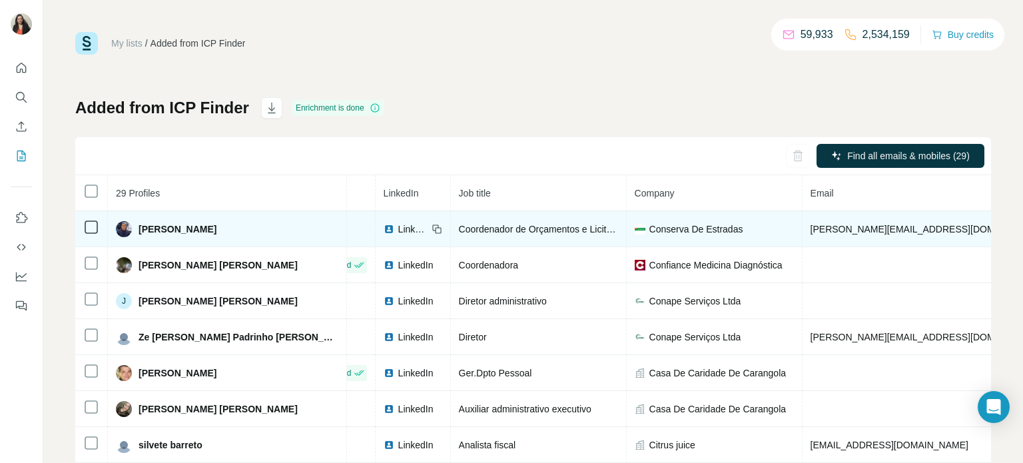
click at [432, 227] on icon at bounding box center [435, 228] width 6 height 6
drag, startPoint x: 855, startPoint y: 230, endPoint x: 735, endPoint y: 229, distance: 119.9
click at [803, 230] on td "[PERSON_NAME][EMAIL_ADDRESS][DOMAIN_NAME]" at bounding box center [967, 229] width 329 height 36
copy span "[PERSON_NAME][EMAIL_ADDRESS][DOMAIN_NAME]"
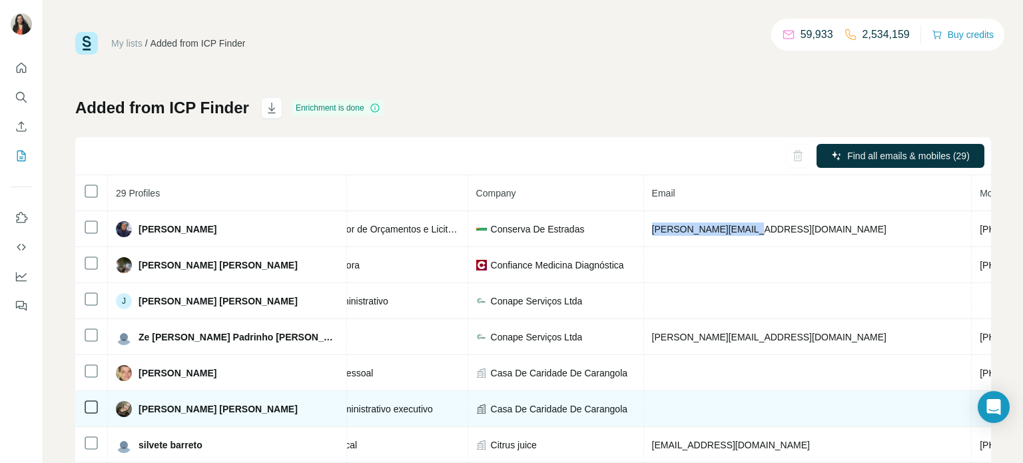
scroll to position [0, 213]
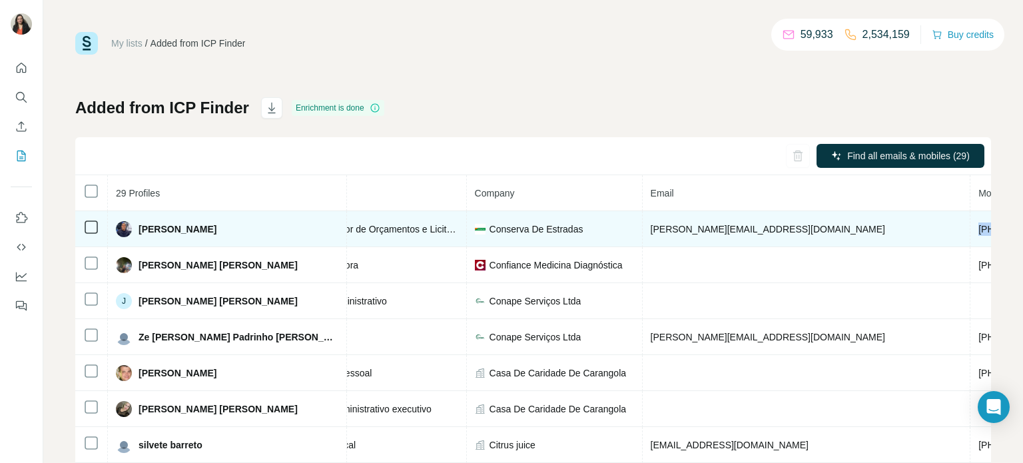
drag, startPoint x: 824, startPoint y: 235, endPoint x: 743, endPoint y: 234, distance: 80.6
click at [971, 234] on td "[PHONE_NUMBER]" at bounding box center [1021, 229] width 101 height 36
copy span "[PHONE_NUMBER]"
